Goal: Information Seeking & Learning: Learn about a topic

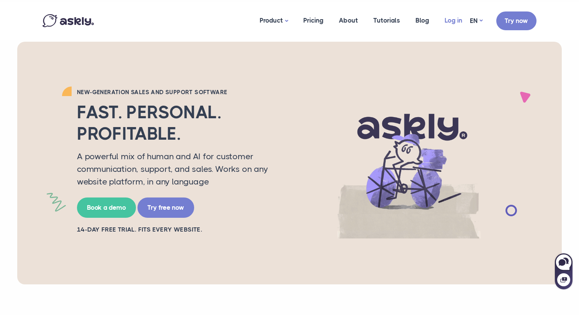
click at [449, 20] on link "Log in" at bounding box center [453, 20] width 33 height 37
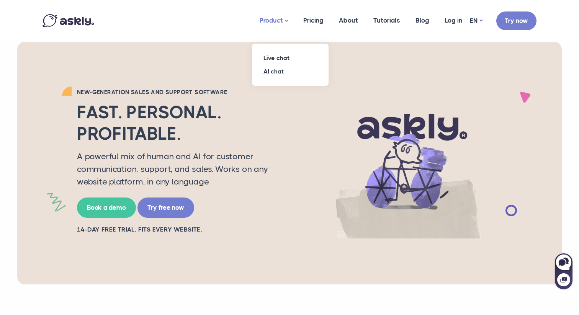
click at [288, 21] on link "Product" at bounding box center [274, 21] width 44 height 38
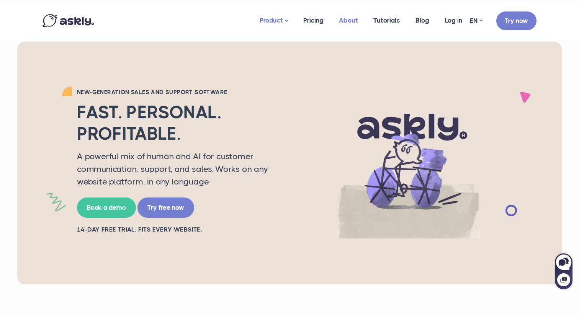
click at [352, 21] on link "About" at bounding box center [348, 20] width 34 height 37
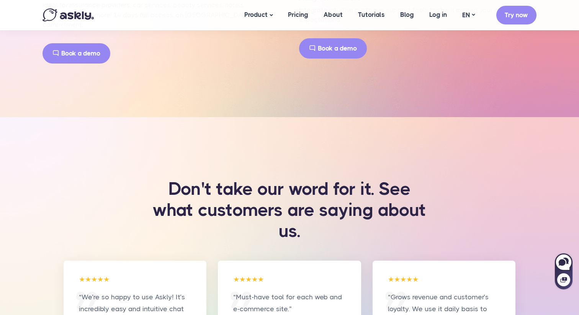
scroll to position [1089, 0]
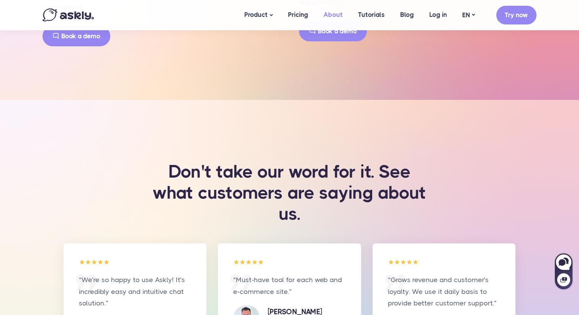
click at [339, 14] on link "About" at bounding box center [333, 14] width 34 height 29
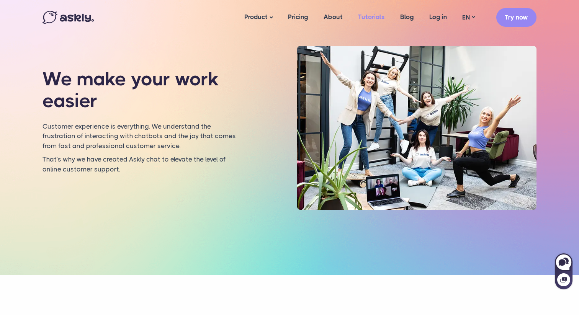
click at [377, 15] on link "Tutorials" at bounding box center [371, 16] width 42 height 29
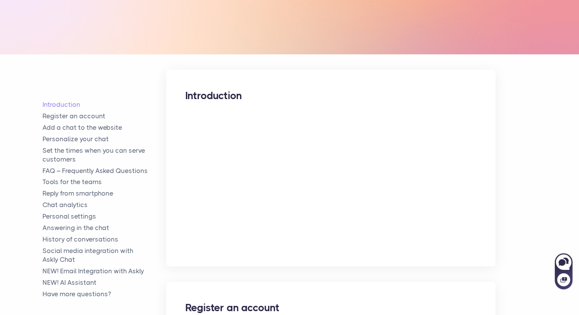
scroll to position [123, 0]
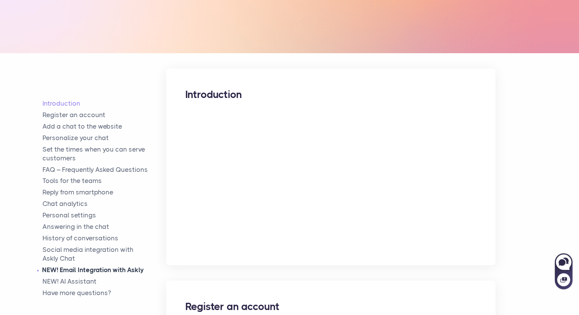
click at [116, 272] on link "NEW! Email Integration with Askly" at bounding box center [105, 270] width 124 height 9
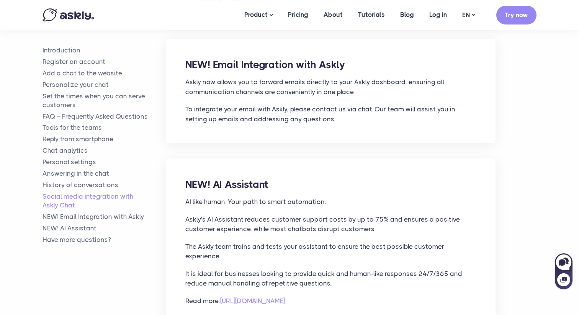
scroll to position [3609, 0]
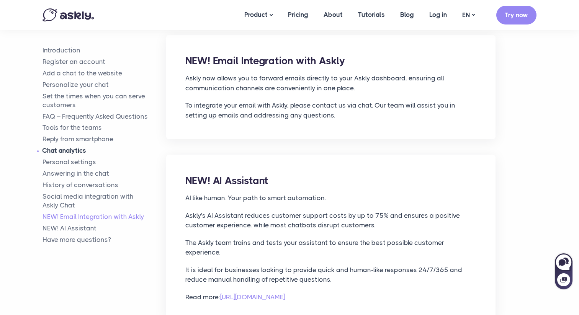
click at [74, 153] on link "Chat analytics" at bounding box center [105, 150] width 124 height 9
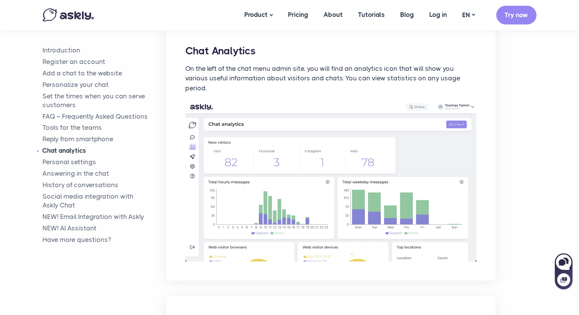
scroll to position [2340, 0]
click at [79, 175] on link "Answering in the chat" at bounding box center [105, 173] width 124 height 9
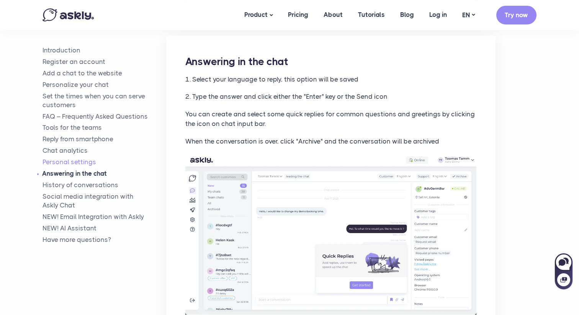
scroll to position [2927, 0]
